Goal: Information Seeking & Learning: Learn about a topic

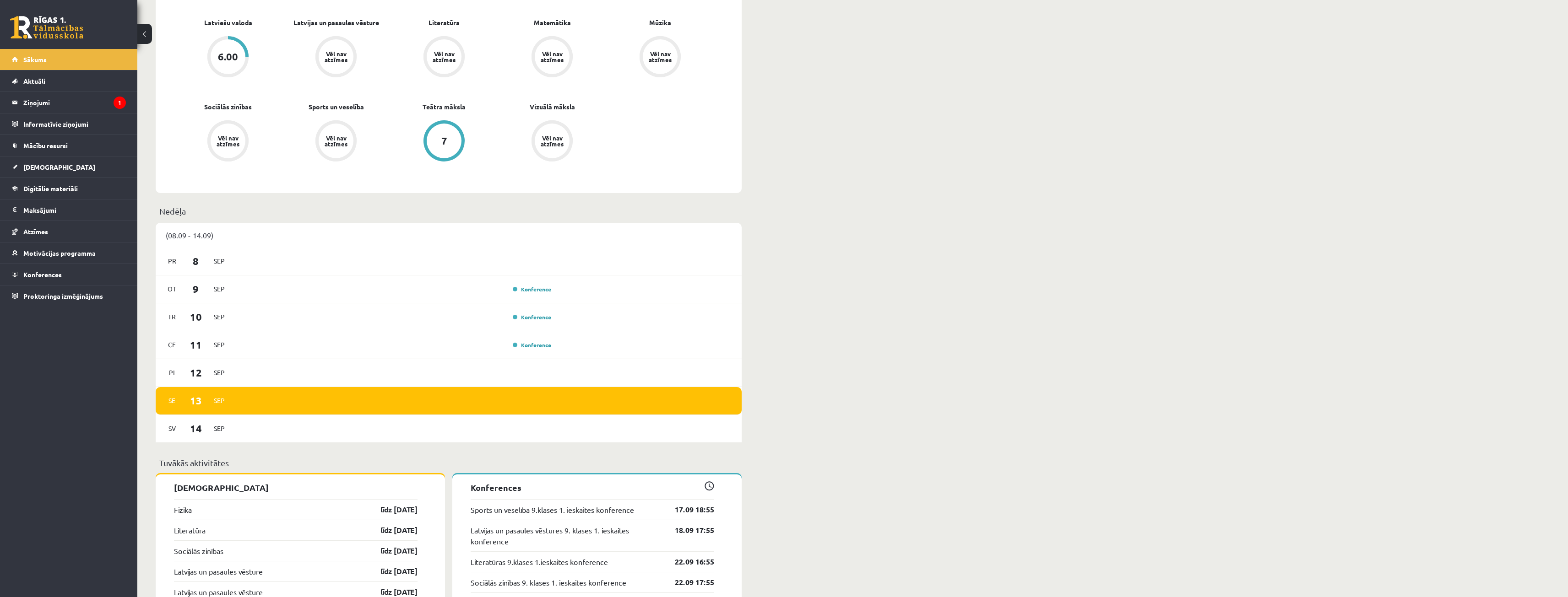
scroll to position [640, 0]
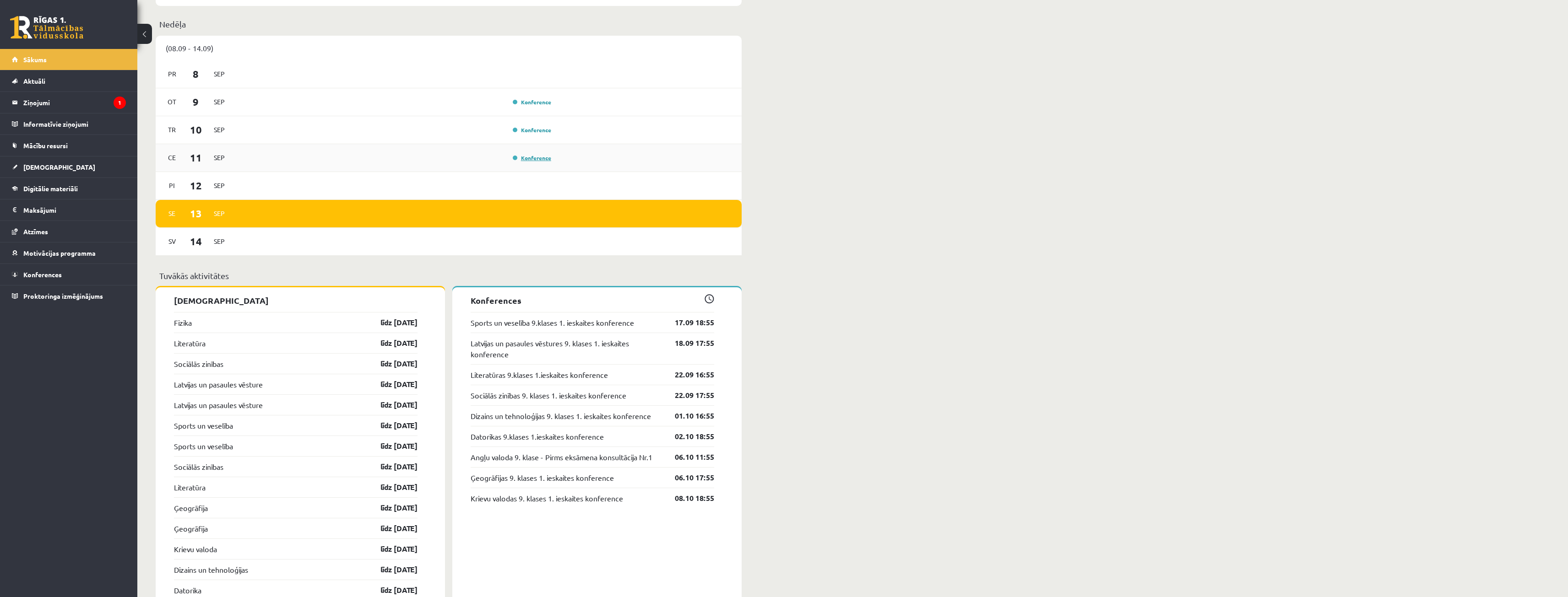
click at [539, 161] on link "Konference" at bounding box center [532, 158] width 39 height 7
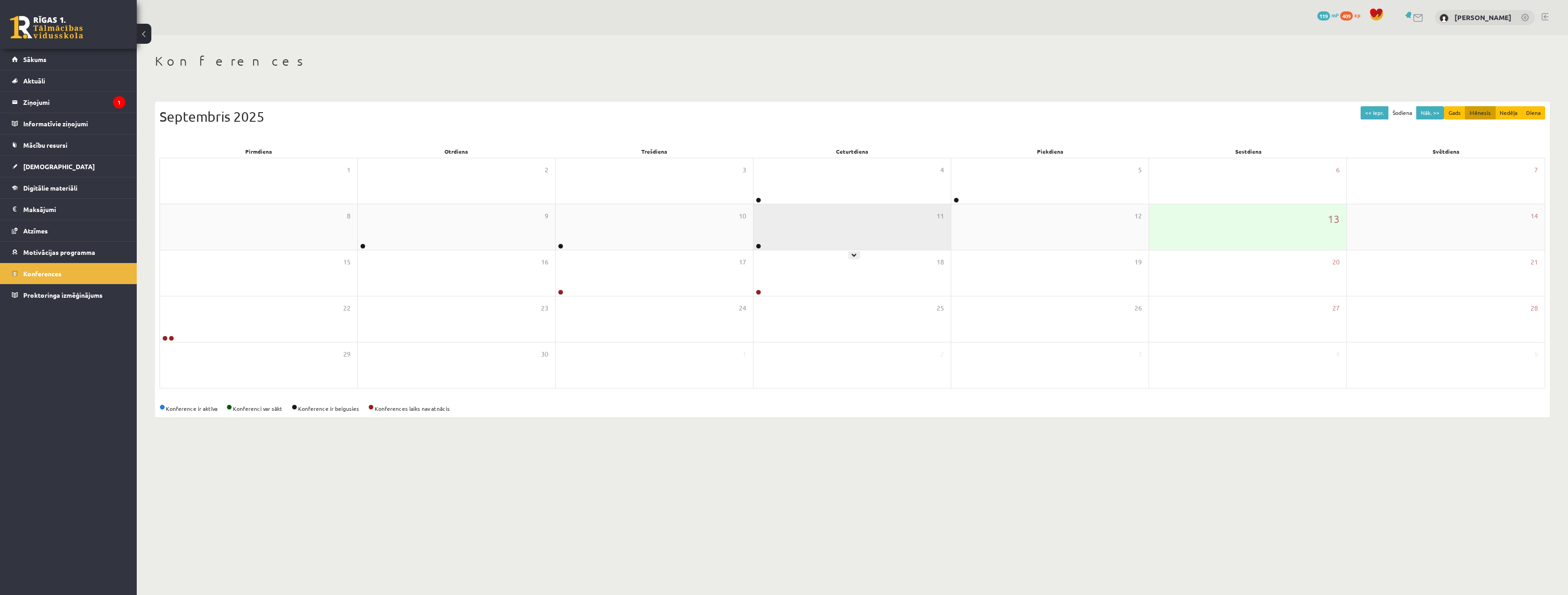
click at [847, 209] on div "11" at bounding box center [852, 227] width 197 height 46
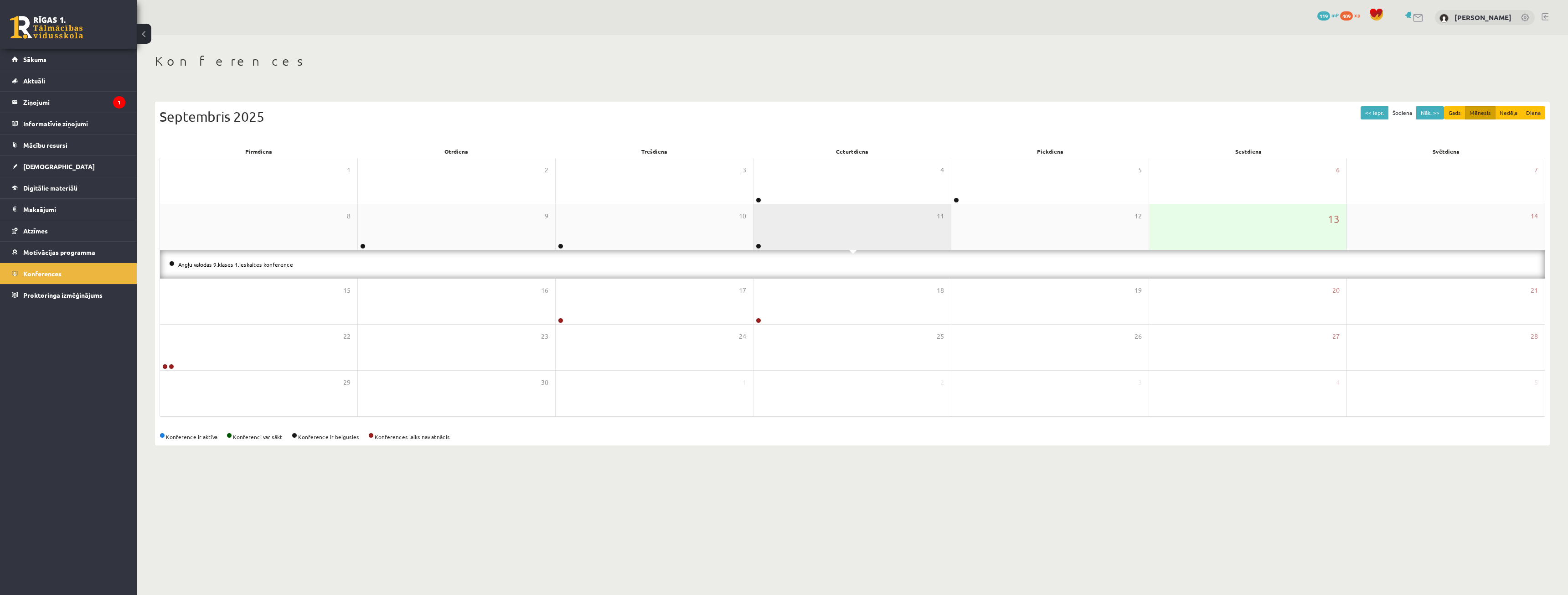
click at [847, 209] on div "11" at bounding box center [852, 227] width 197 height 46
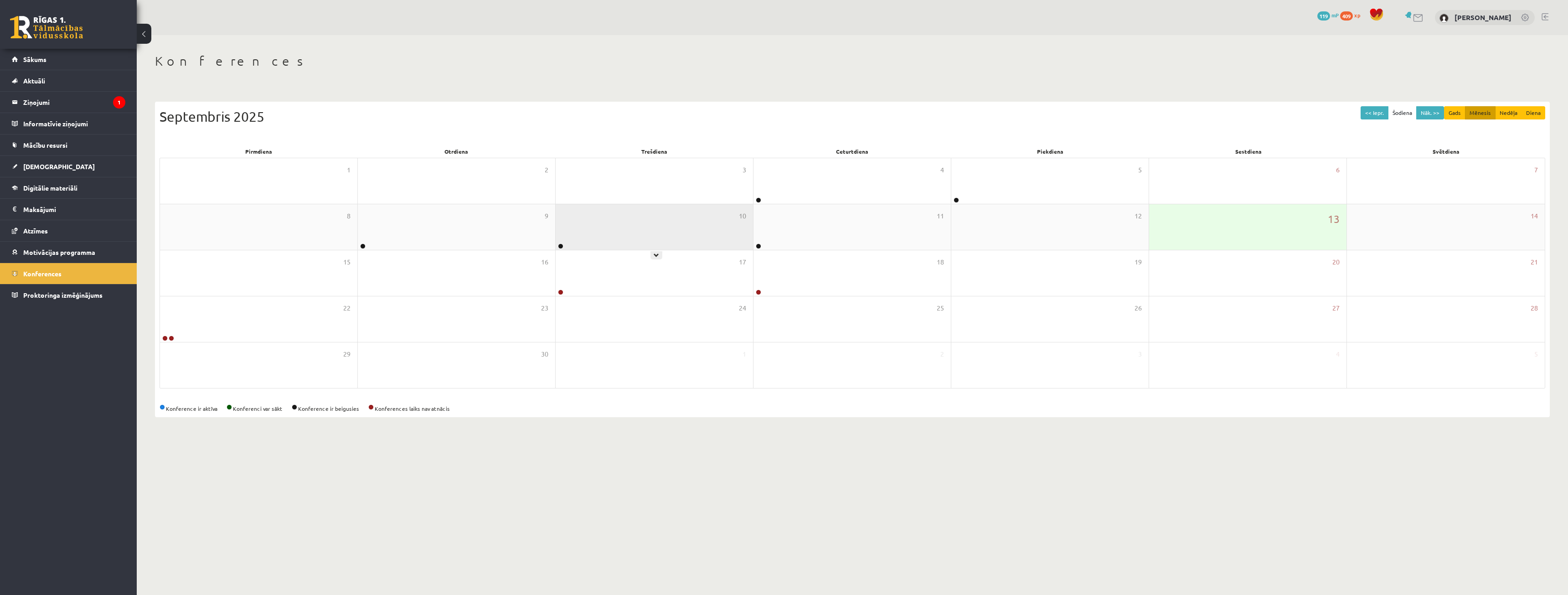
click at [651, 230] on div "10" at bounding box center [654, 227] width 197 height 46
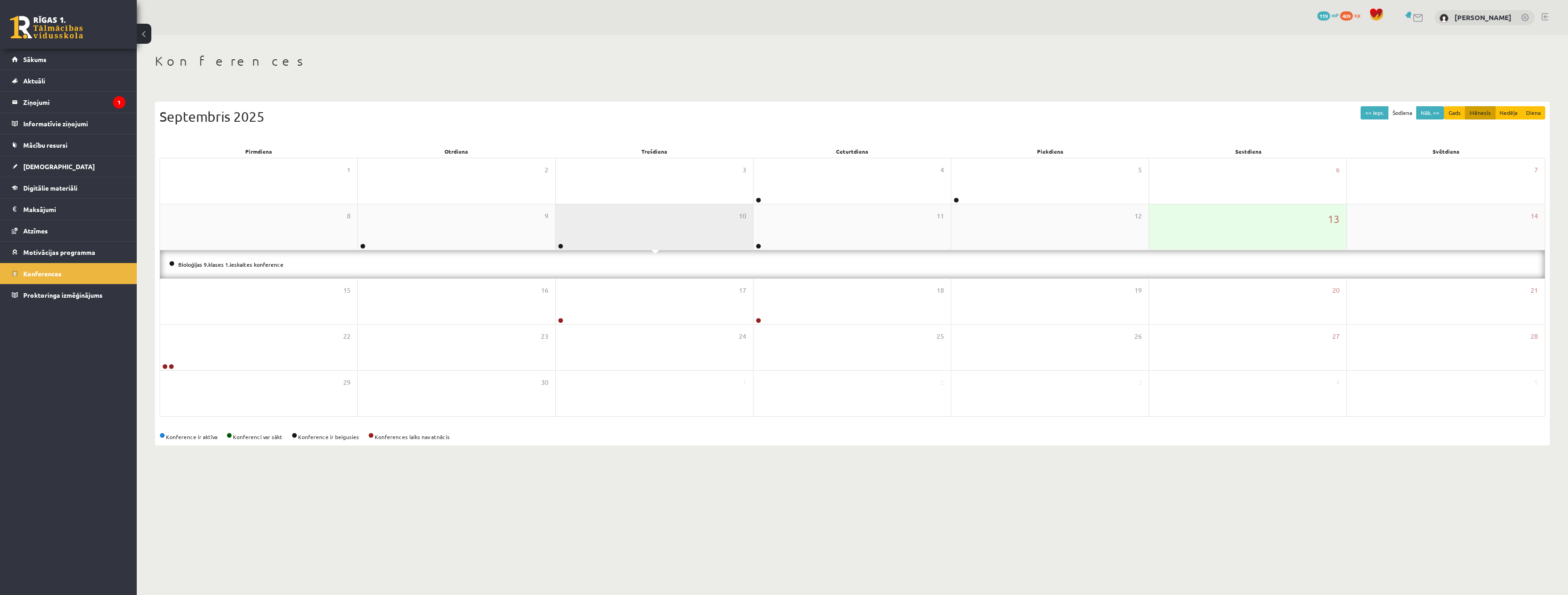
click at [651, 230] on div "10" at bounding box center [654, 227] width 197 height 46
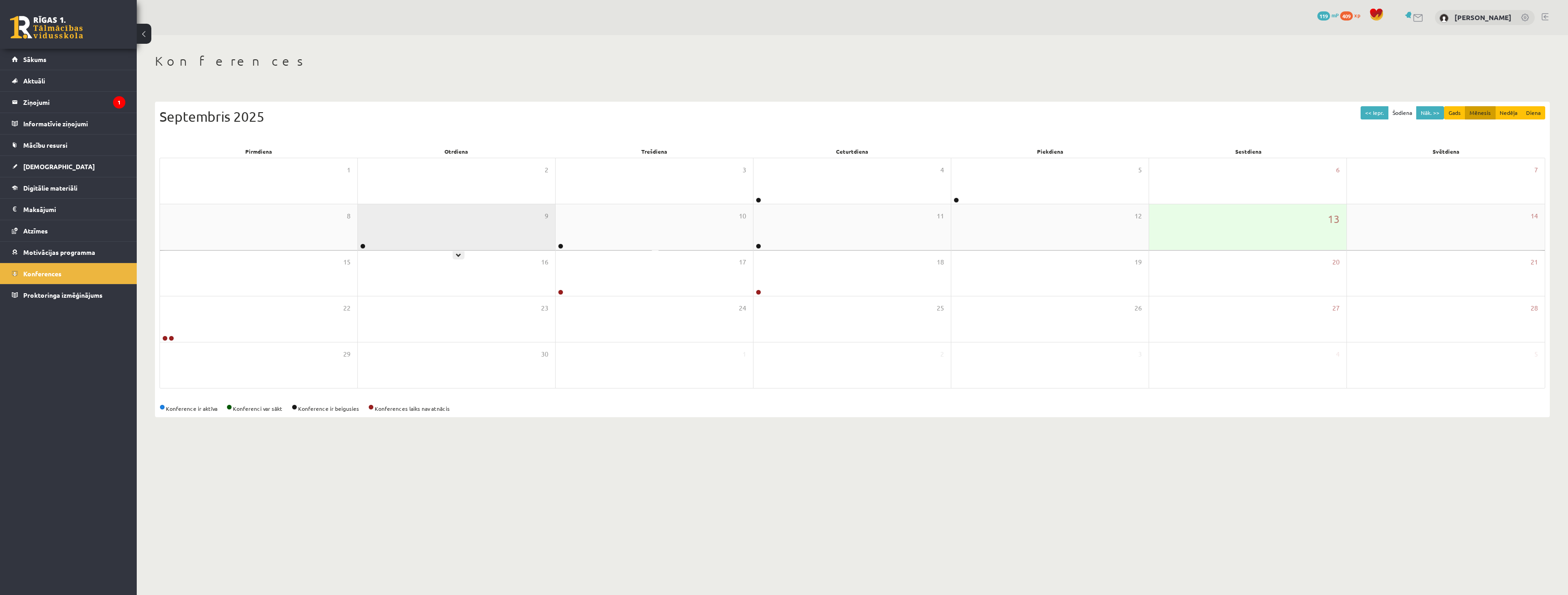
click at [480, 219] on div "9" at bounding box center [457, 227] width 197 height 46
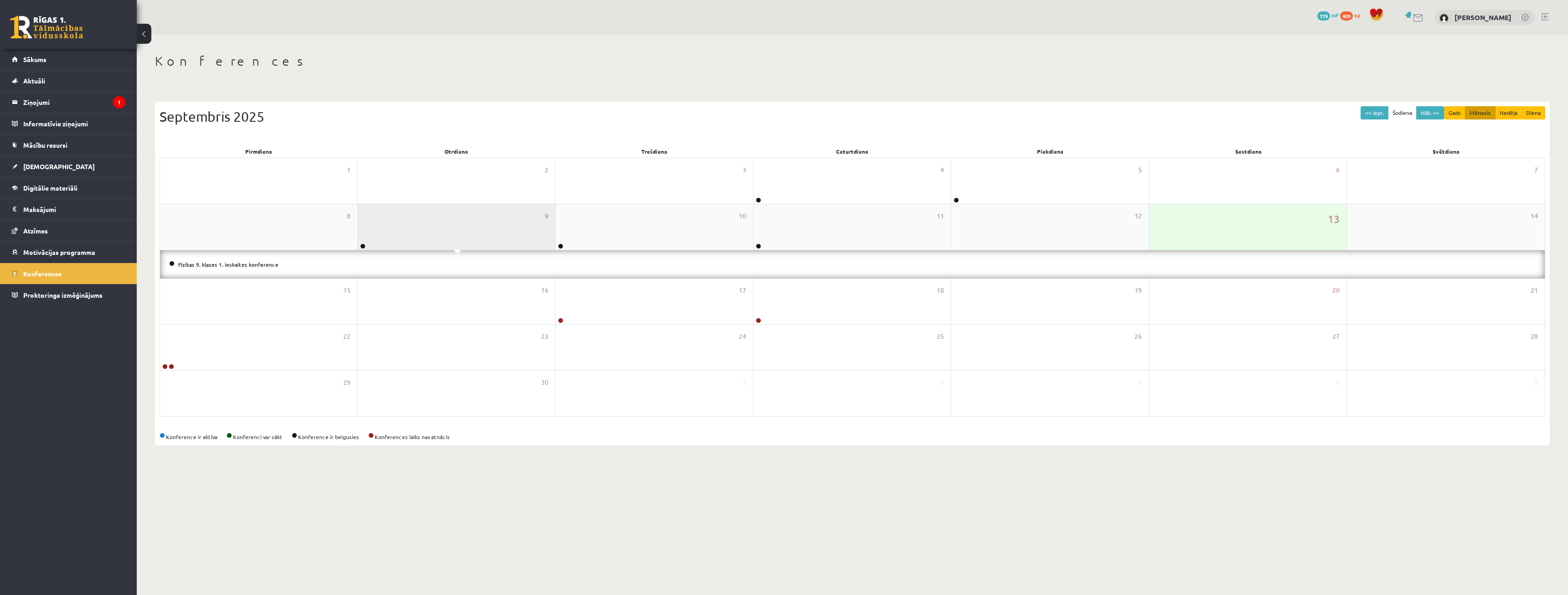
click at [480, 219] on div "9" at bounding box center [457, 227] width 197 height 46
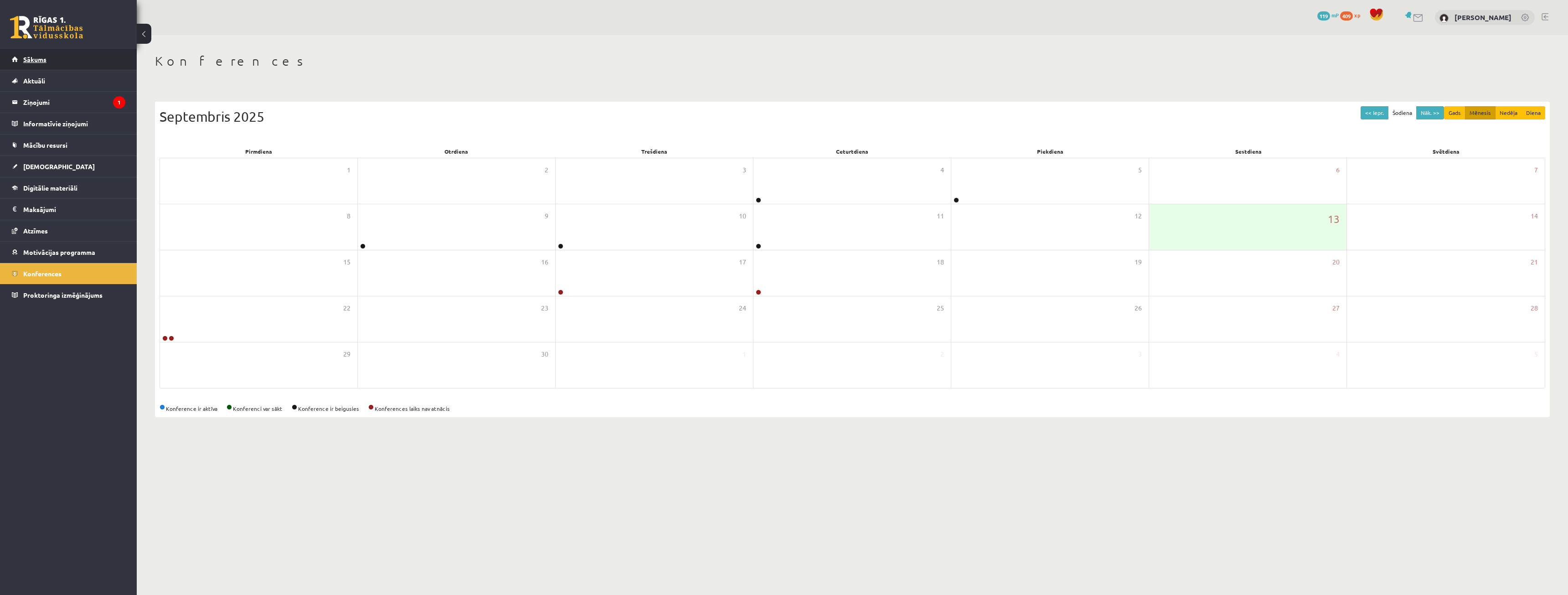
click at [46, 65] on link "Sākums" at bounding box center [68, 59] width 113 height 21
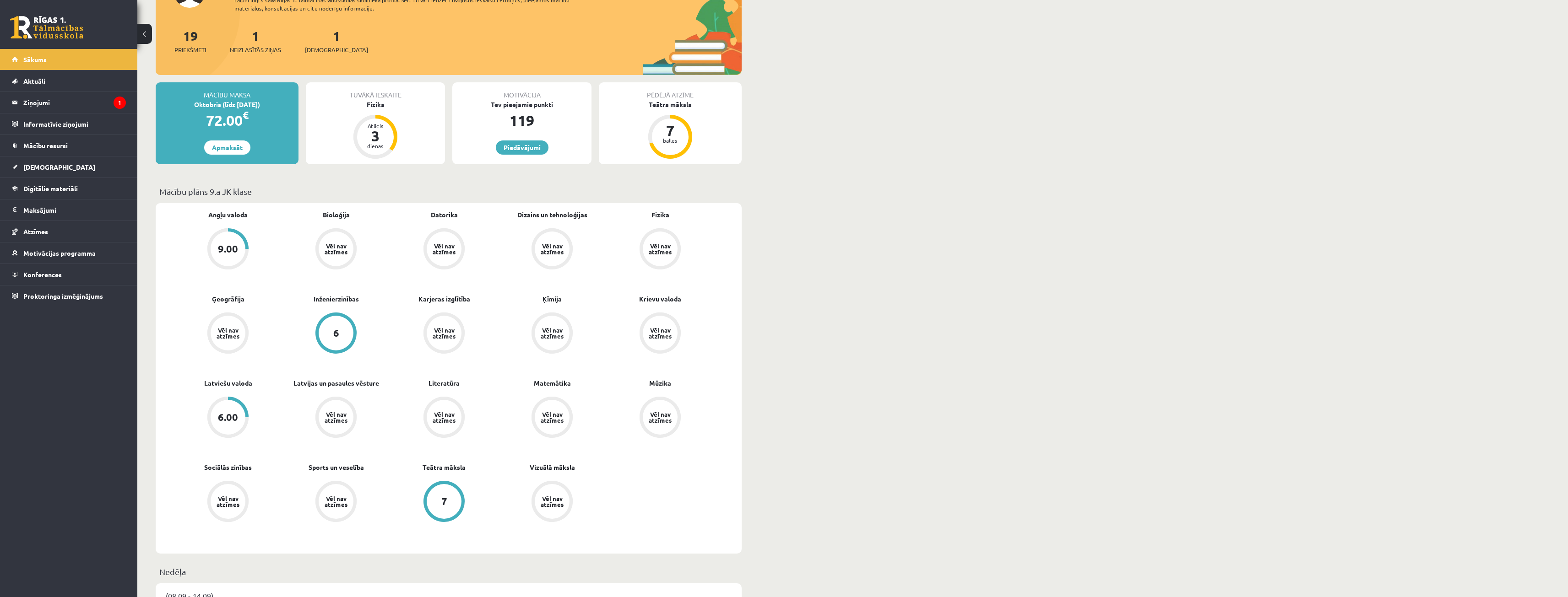
scroll to position [92, 0]
click at [375, 108] on div "Fizika" at bounding box center [375, 106] width 139 height 10
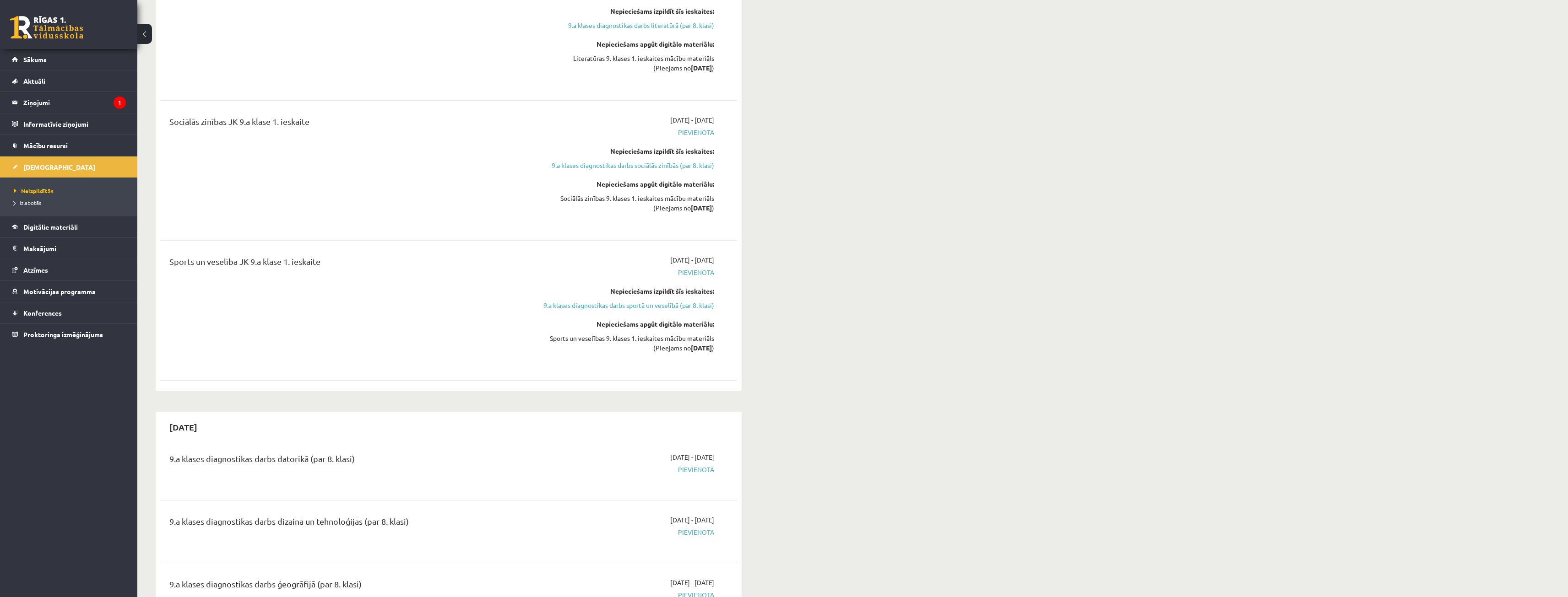
scroll to position [824, 0]
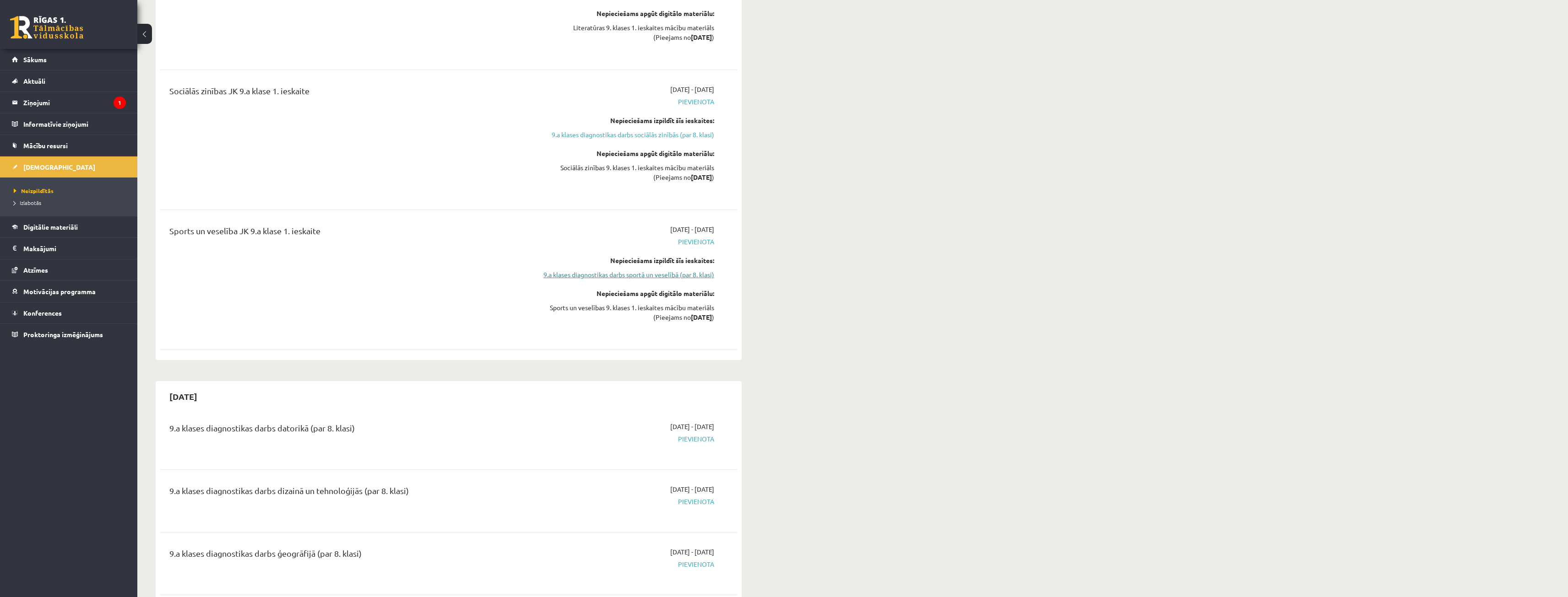
click at [652, 277] on link "9.a klases diagnostikas darbs sportā un veselībā (par 8. klasi)" at bounding box center [628, 275] width 172 height 10
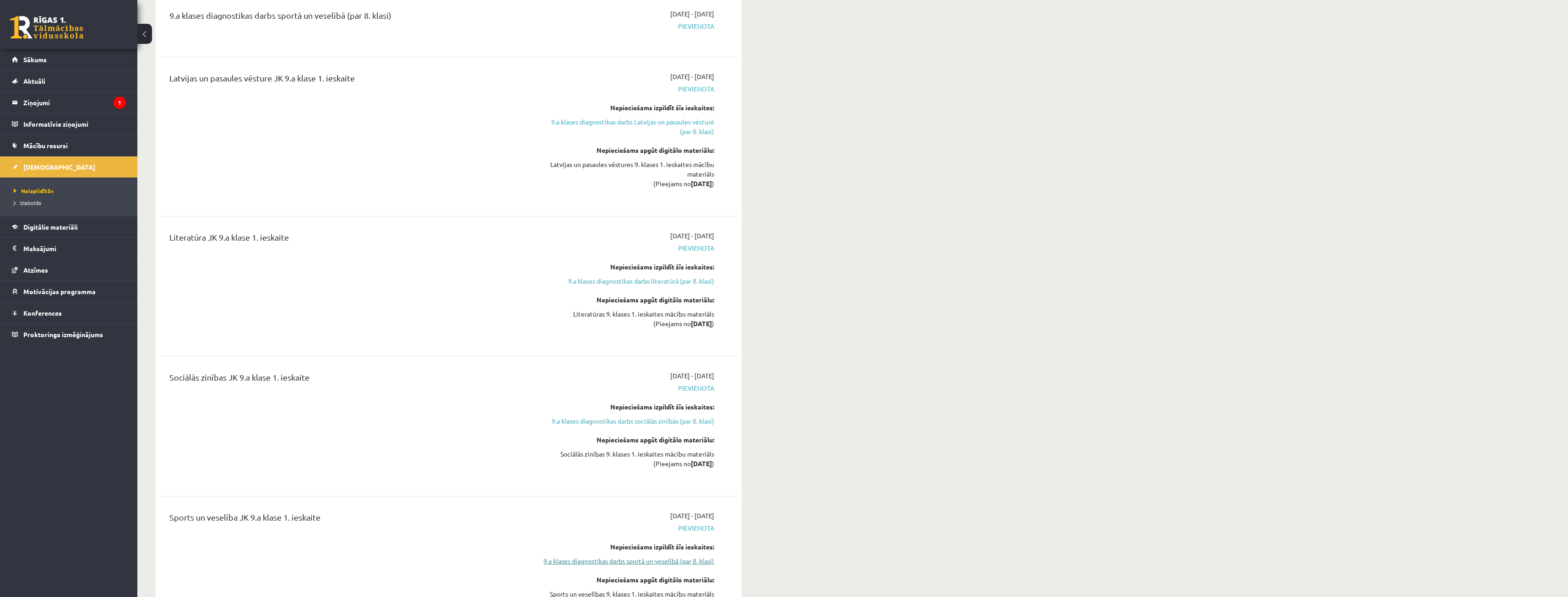
click at [652, 277] on link "9.a klases diagnostikas darbs literatūrā (par 8. klasi)" at bounding box center [628, 281] width 172 height 10
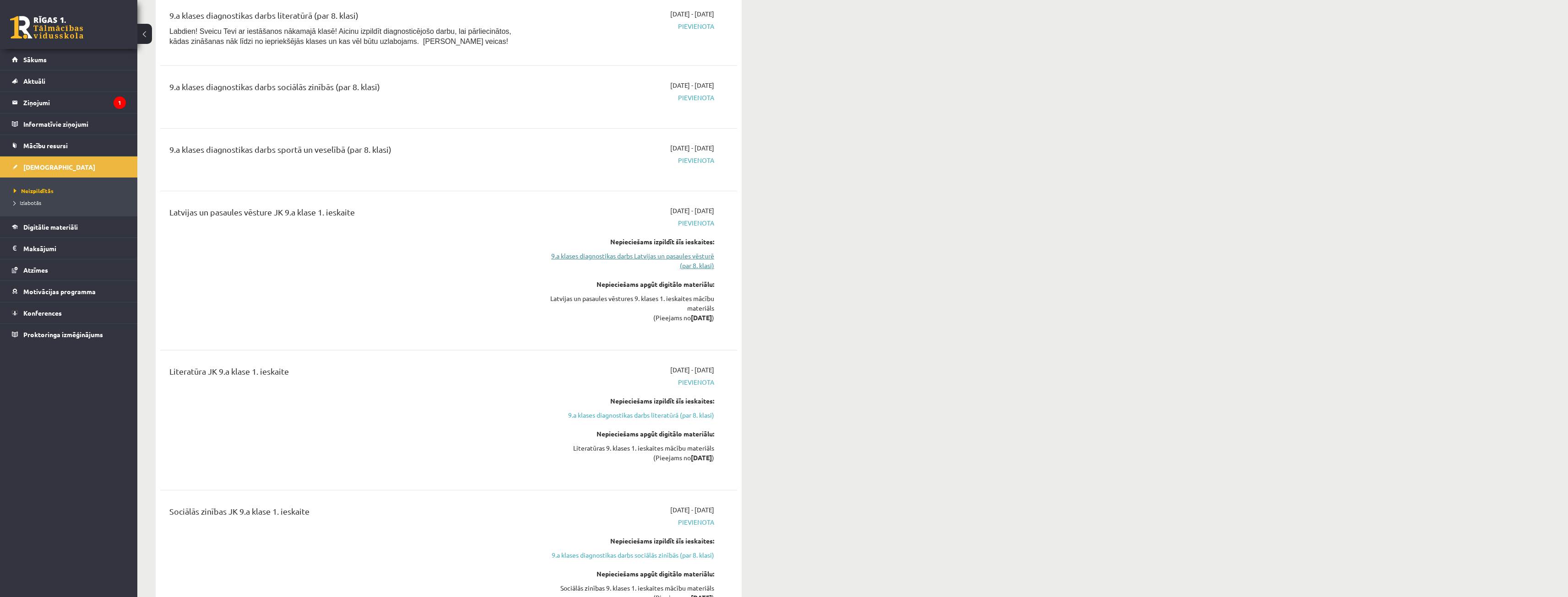
click at [649, 257] on link "9.a klases diagnostikas darbs Latvijas un pasaules vēsturē (par 8. klasi)" at bounding box center [628, 260] width 172 height 19
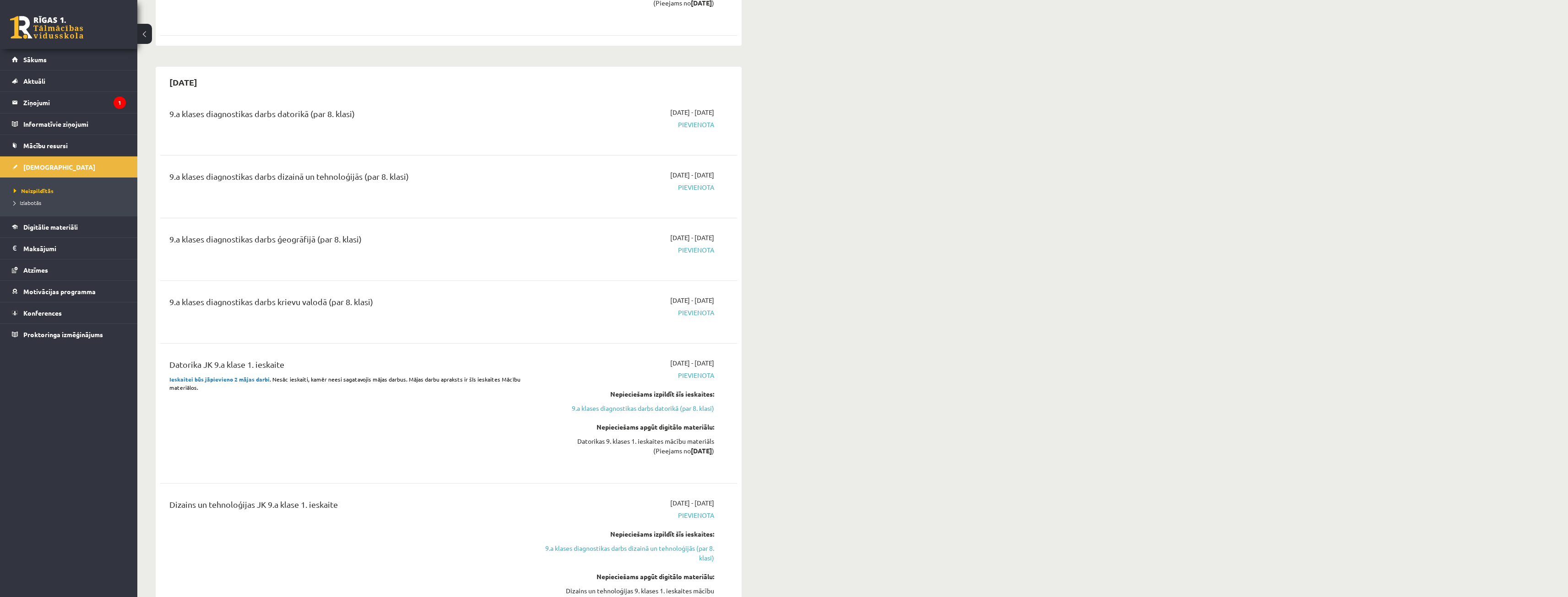
scroll to position [1118, 0]
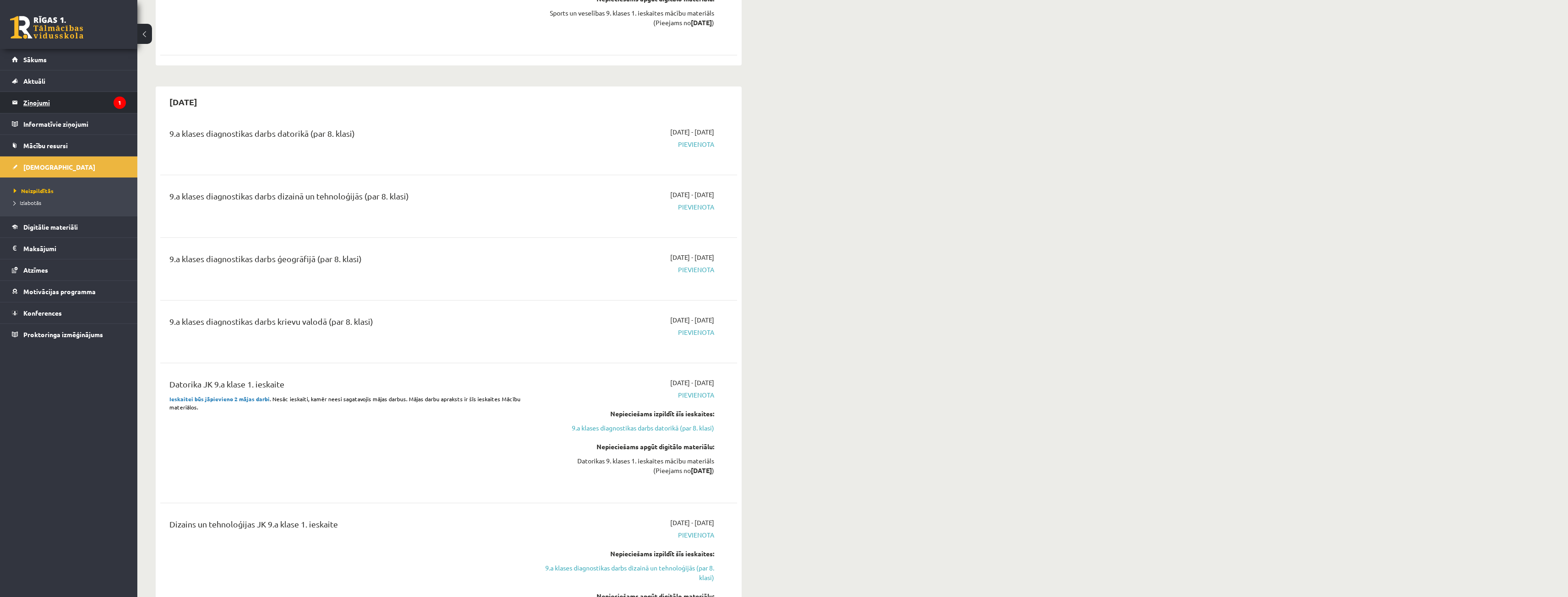
click at [73, 101] on legend "Ziņojumi 1" at bounding box center [75, 103] width 103 height 21
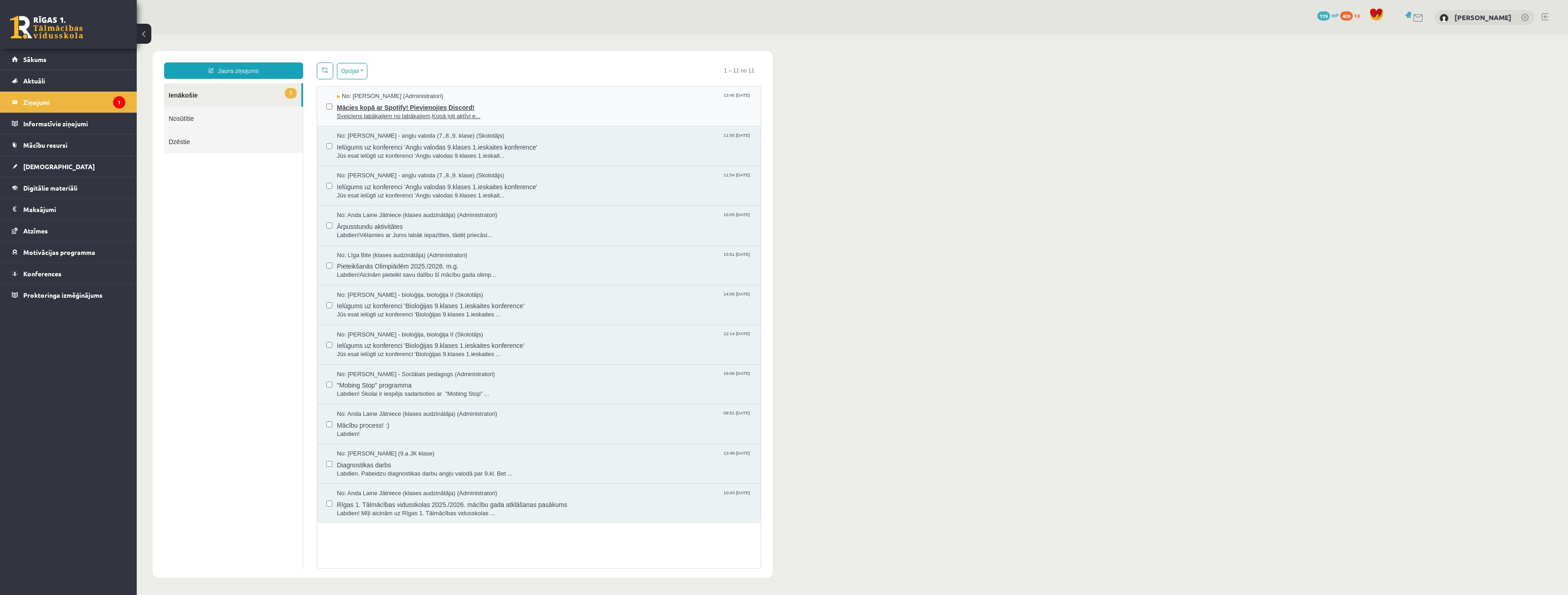
click at [428, 104] on span "Mācies kopā ar Spotify! Pievienojies Discord!" at bounding box center [544, 106] width 415 height 12
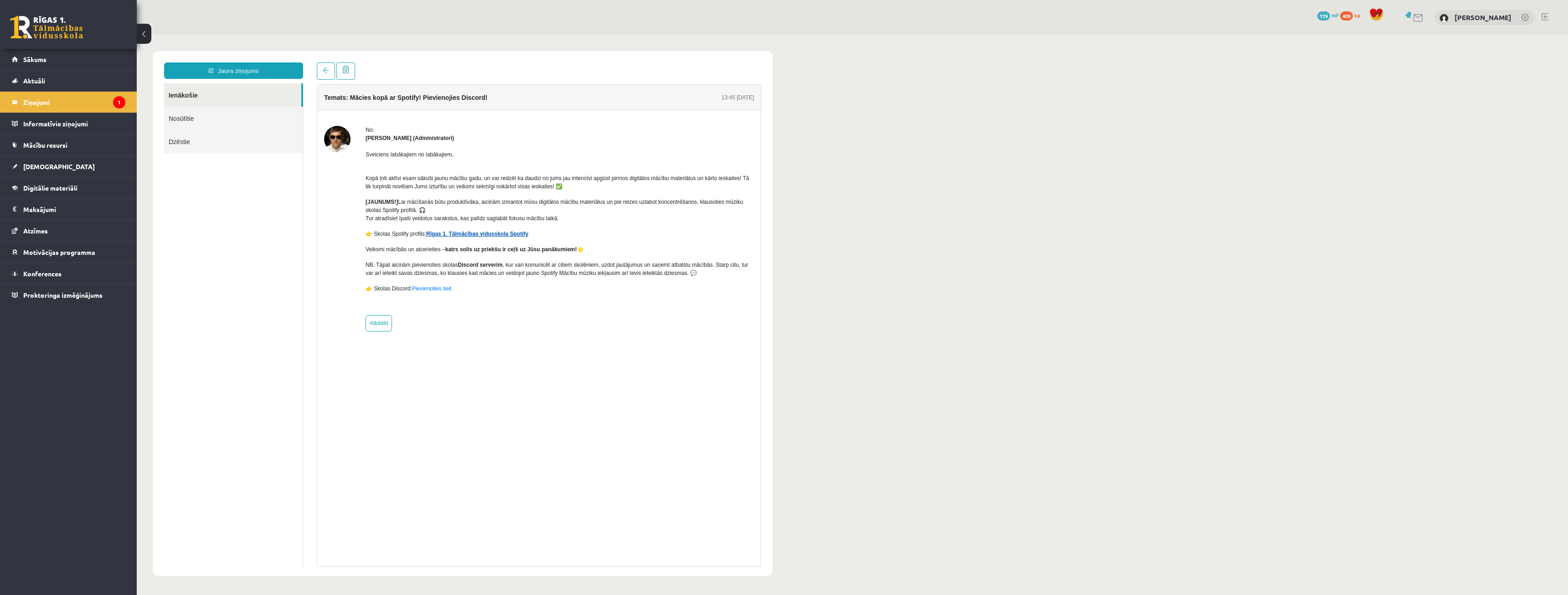
click at [448, 235] on link "Rīgas 1. Tālmācības vidusskola Spotify" at bounding box center [477, 234] width 102 height 6
click at [59, 62] on link "Sākums" at bounding box center [68, 59] width 113 height 21
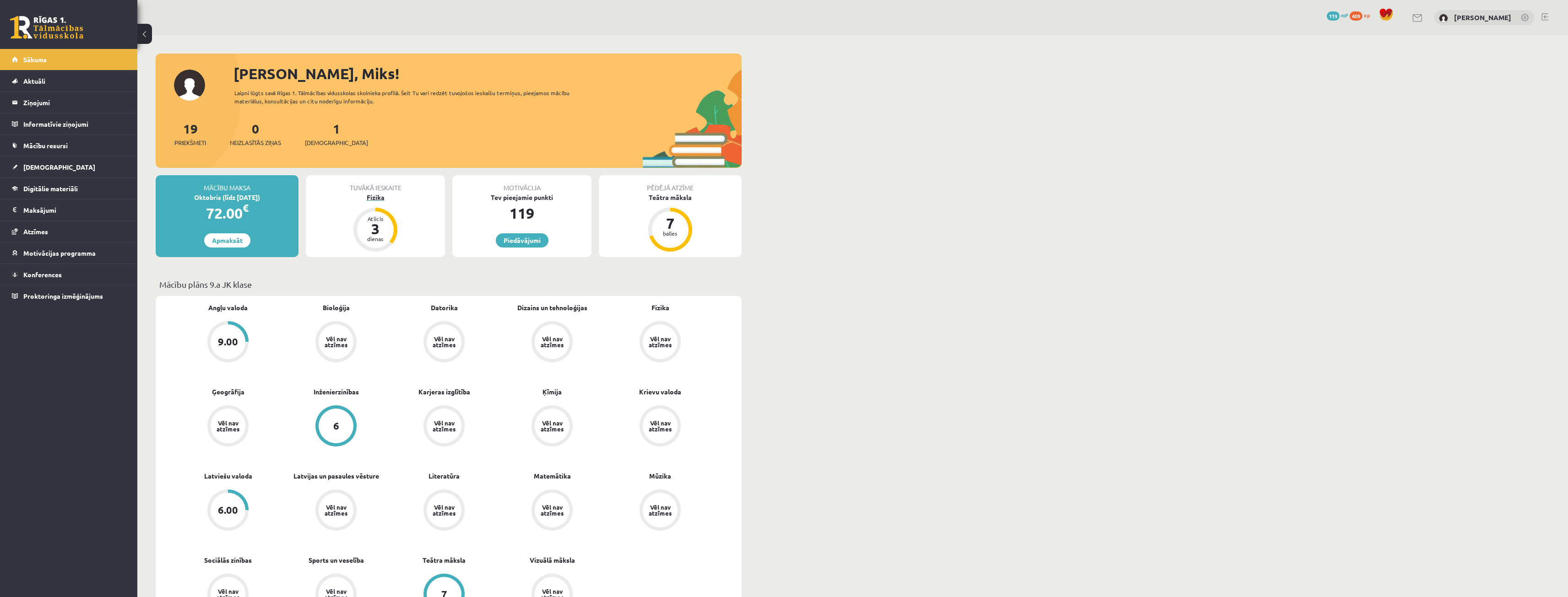
click at [372, 198] on div "Fizika" at bounding box center [375, 197] width 139 height 10
click at [373, 197] on div "Fizika" at bounding box center [375, 197] width 139 height 10
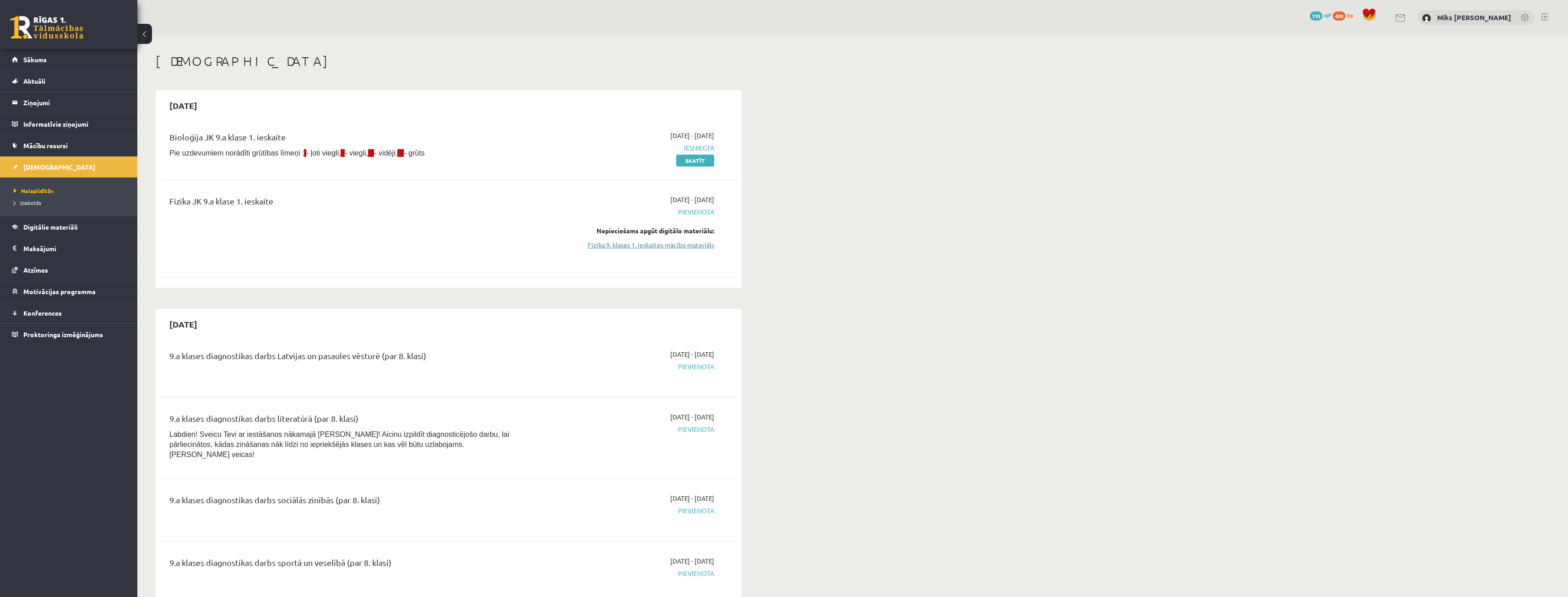
click at [666, 242] on link "Fizika 9. klases 1. ieskaites mācību materiāls" at bounding box center [628, 245] width 172 height 10
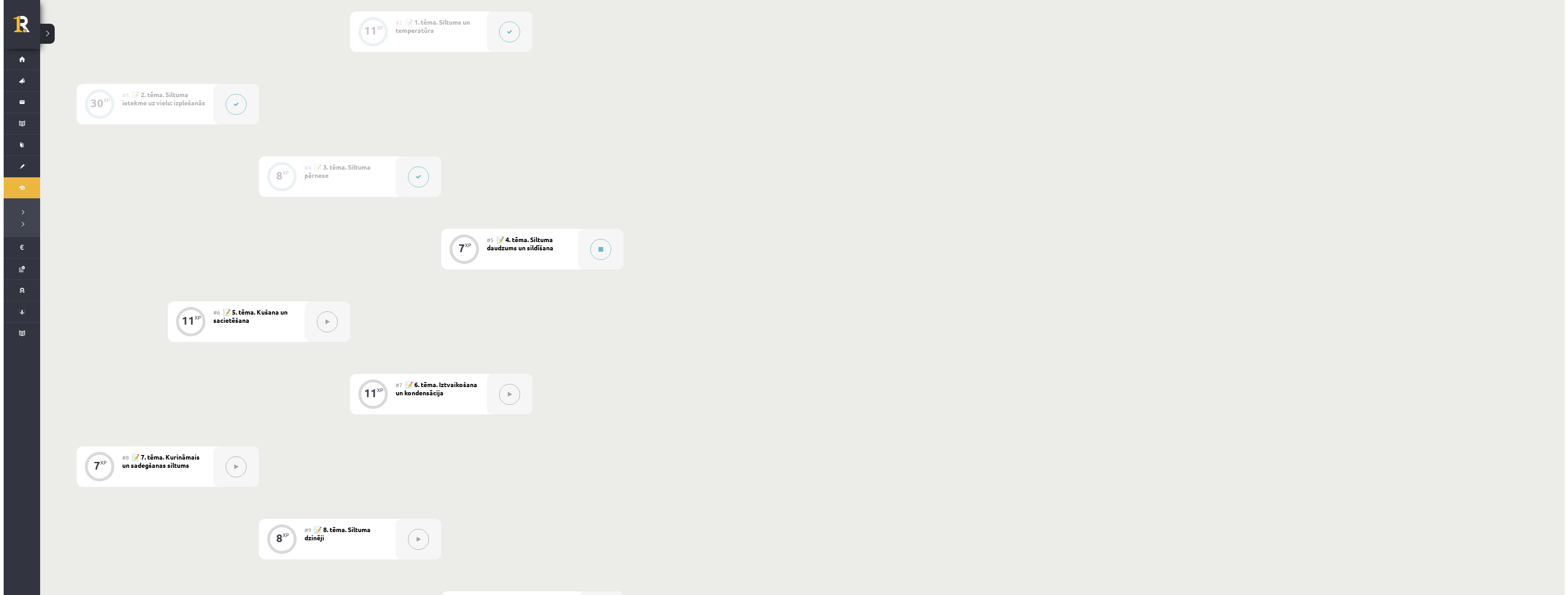
scroll to position [456, 0]
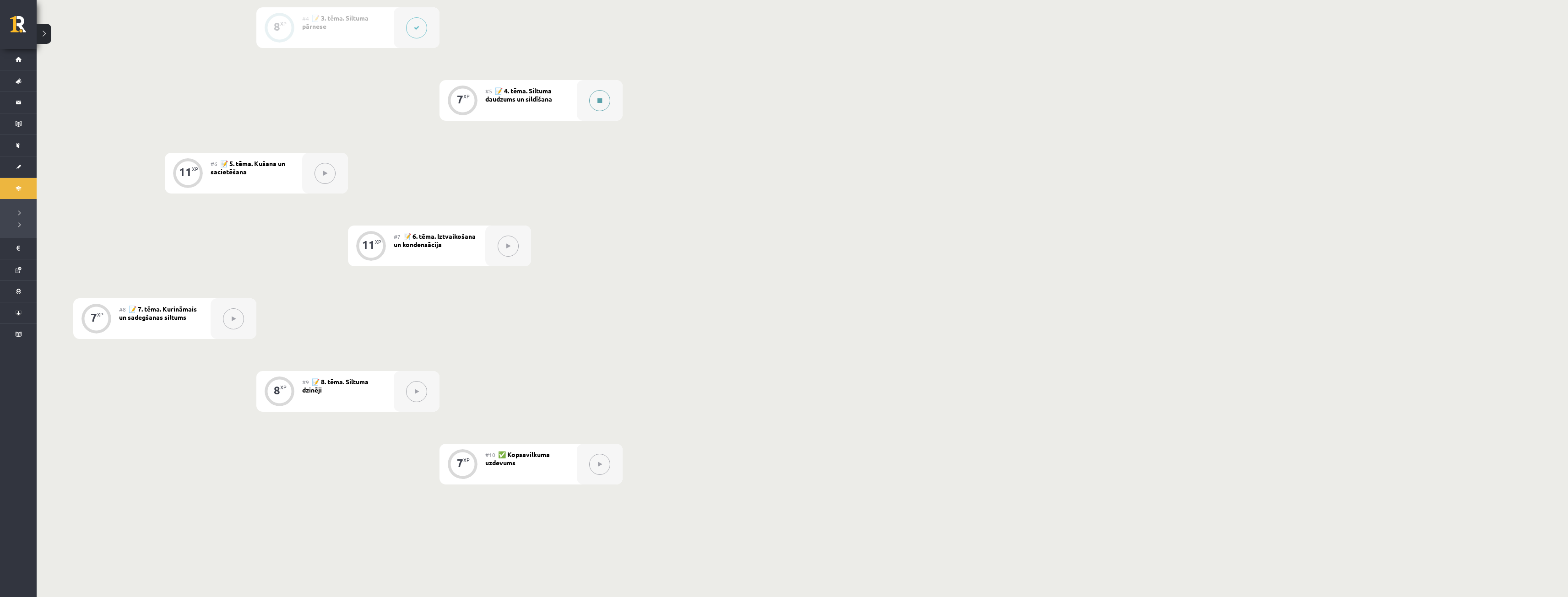
click at [608, 106] on button at bounding box center [600, 101] width 21 height 21
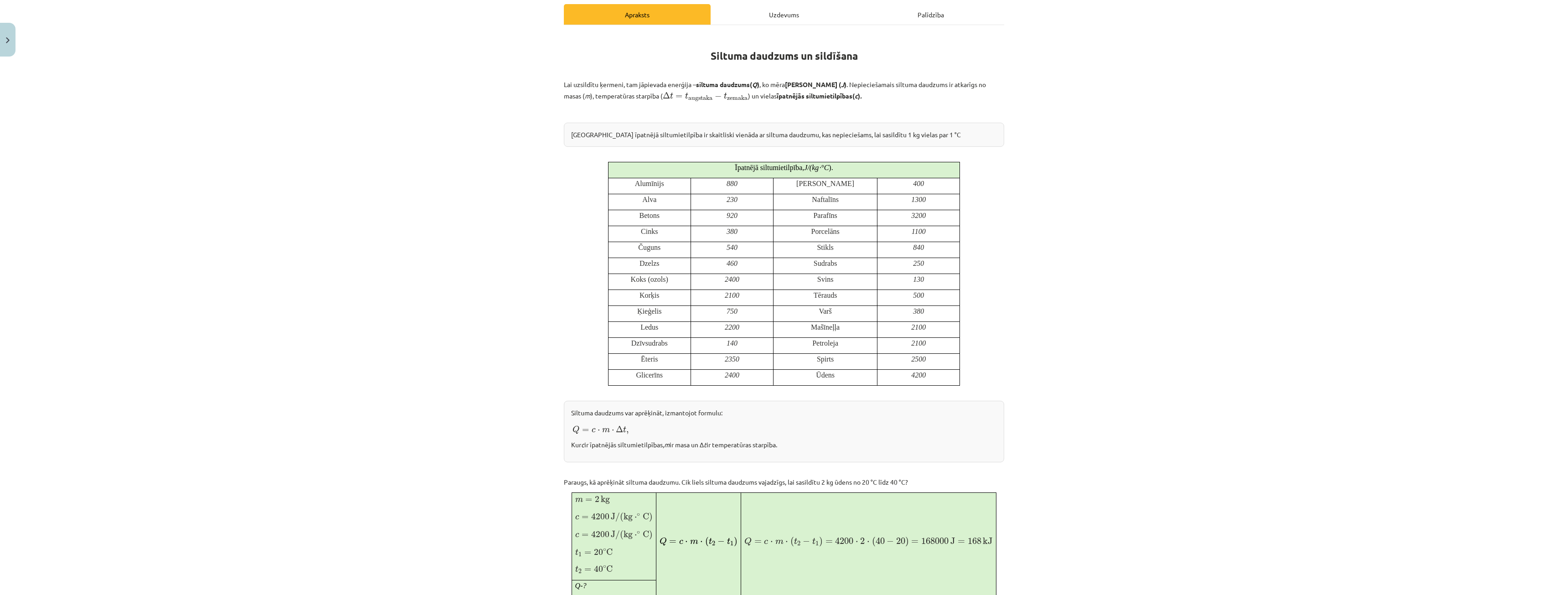
scroll to position [91, 0]
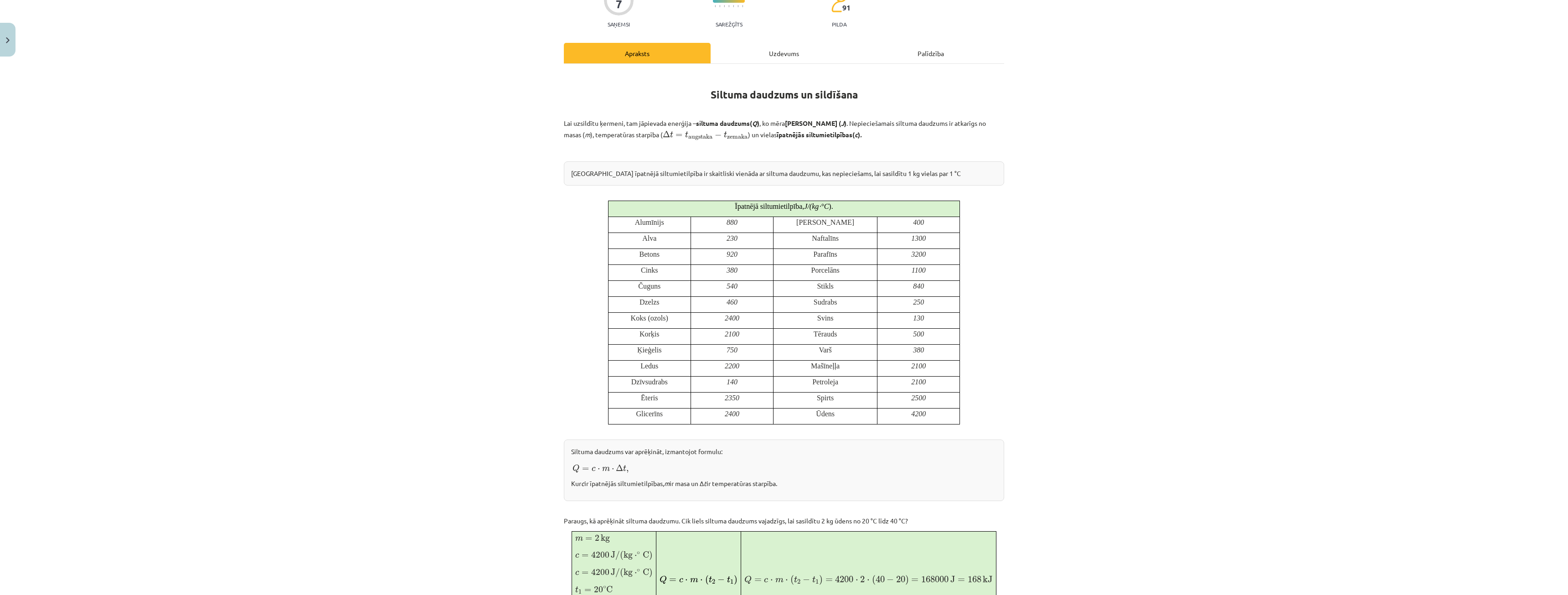
click at [1378, 529] on div "Mācību tēma: Fizika 9. klases 1. ieskaites mācību materiāls #5 📝 4. tēma. Siltu…" at bounding box center [784, 297] width 1568 height 595
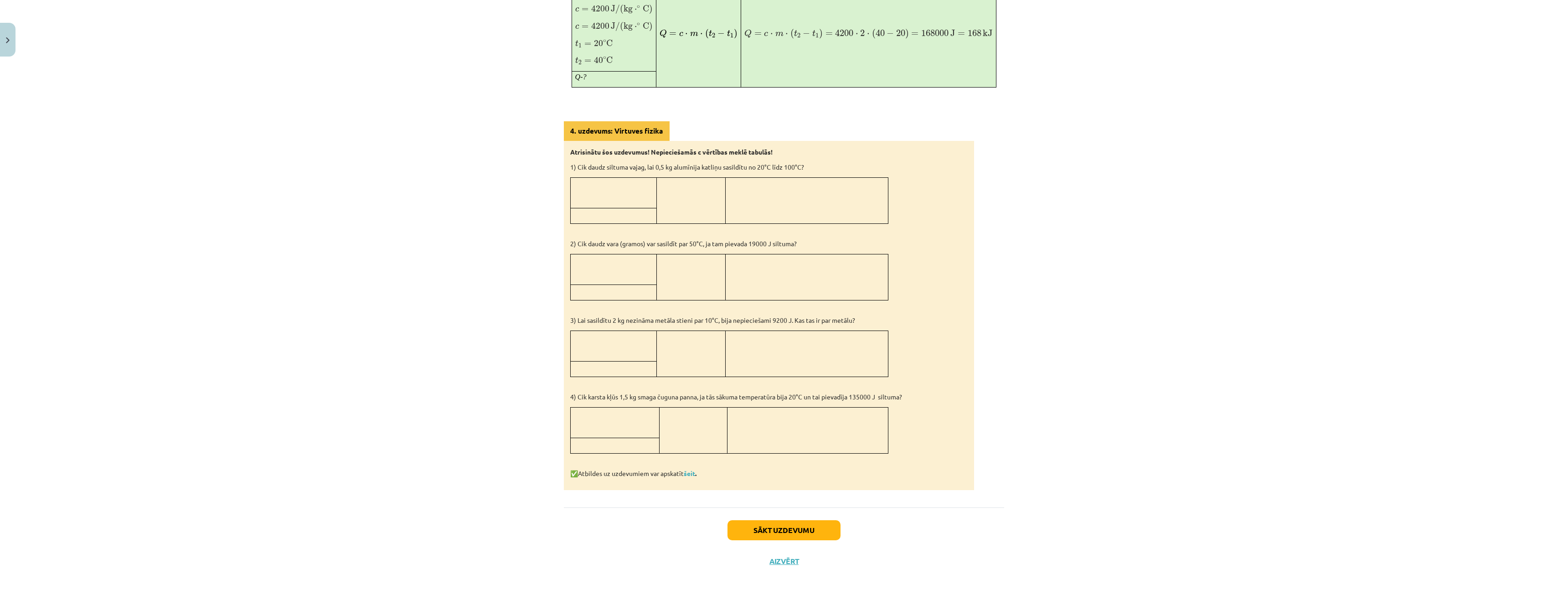
scroll to position [638, 0]
click at [688, 475] on p "✅ Atbildes uz uzdevumiem var apskatīt šeit ." at bounding box center [769, 474] width 397 height 10
click at [688, 471] on link "šeit" at bounding box center [689, 473] width 12 height 8
click at [688, 472] on link "šeit" at bounding box center [689, 473] width 12 height 8
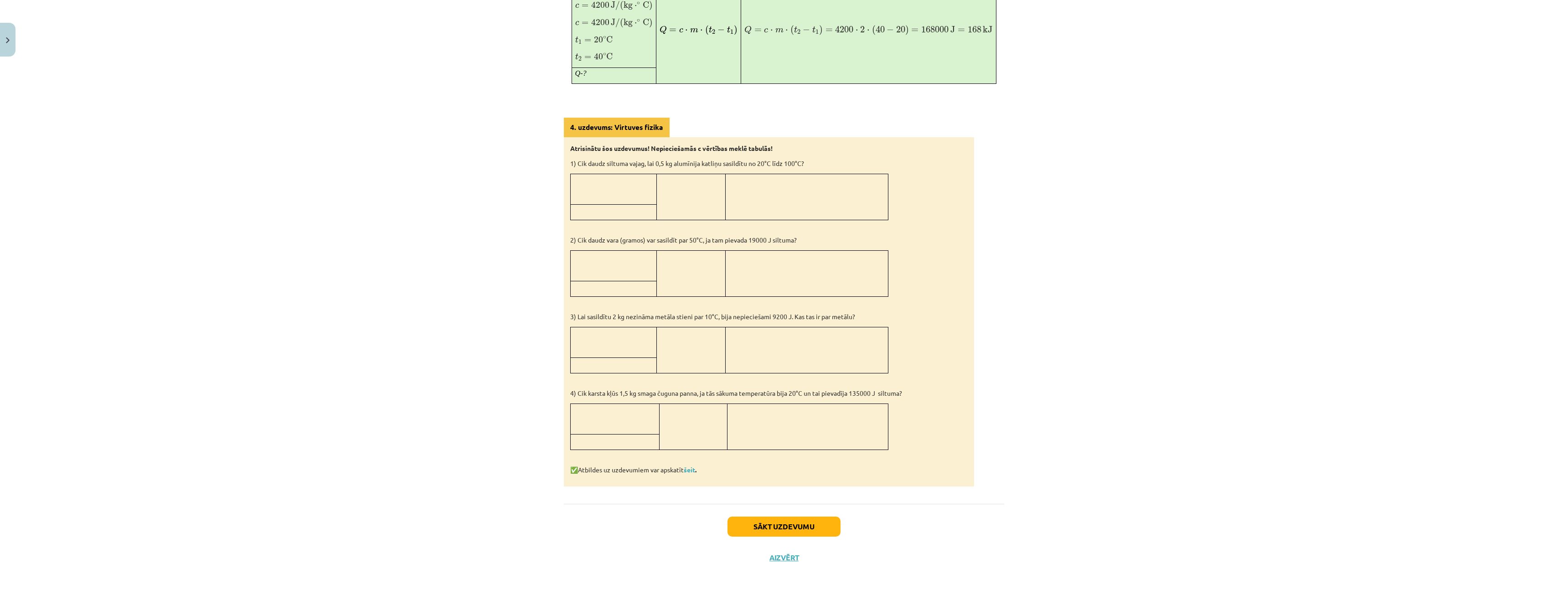
scroll to position [640, 0]
drag, startPoint x: 921, startPoint y: 390, endPoint x: 855, endPoint y: 115, distance: 282.8
click at [855, 115] on div "Siltuma daudzums un sildīšana Lai uzsildītu ķermeni, tam jāpievada enerģija – s…" at bounding box center [783, 5] width 440 height 965
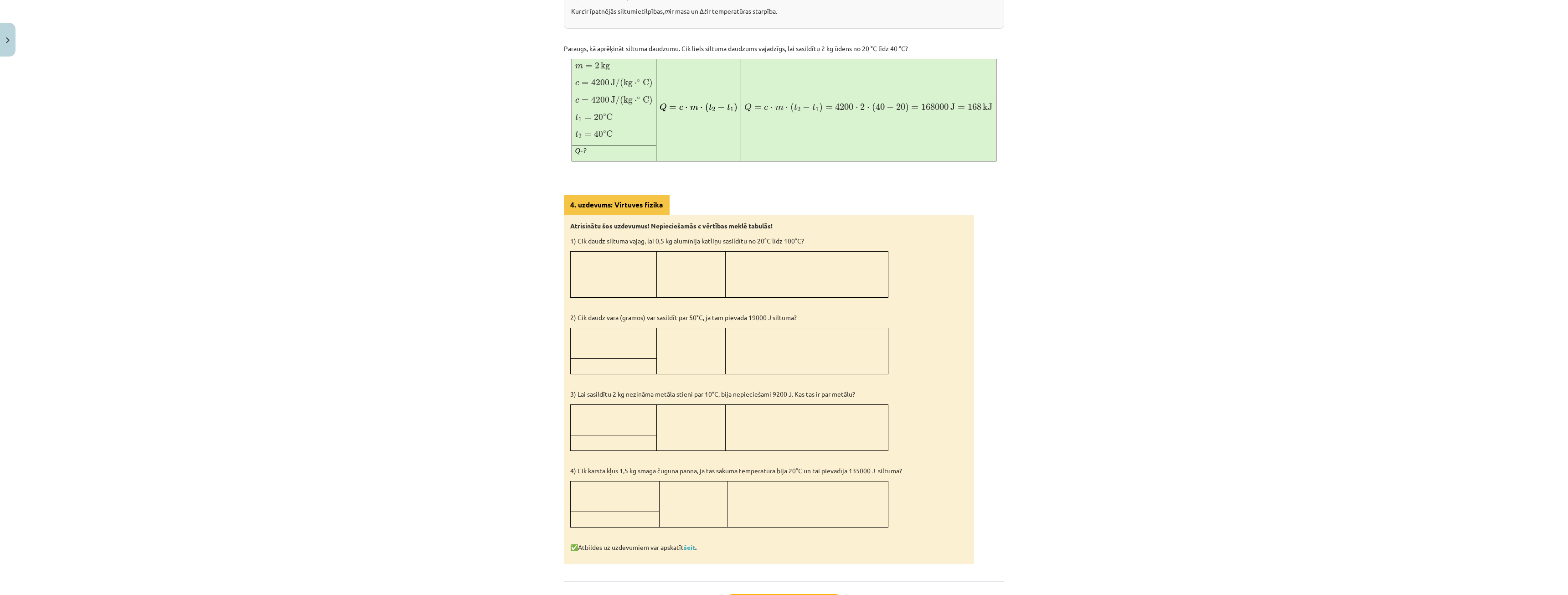
scroll to position [594, 0]
